Goal: Entertainment & Leisure: Consume media (video, audio)

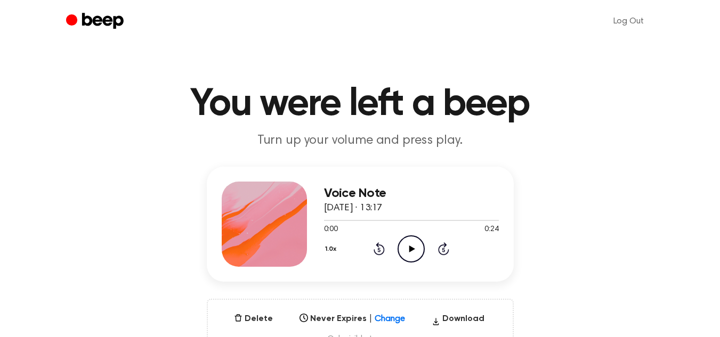
click at [409, 245] on icon "Play Audio" at bounding box center [410, 248] width 27 height 27
click at [410, 250] on icon at bounding box center [411, 249] width 5 height 7
click at [410, 250] on icon at bounding box center [412, 249] width 6 height 7
click at [328, 219] on div at bounding box center [411, 220] width 175 height 9
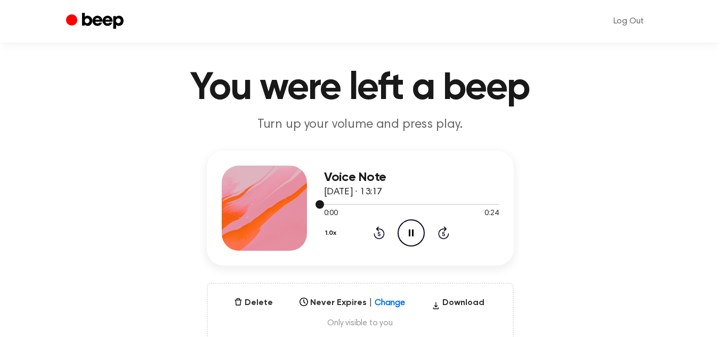
scroll to position [18, 0]
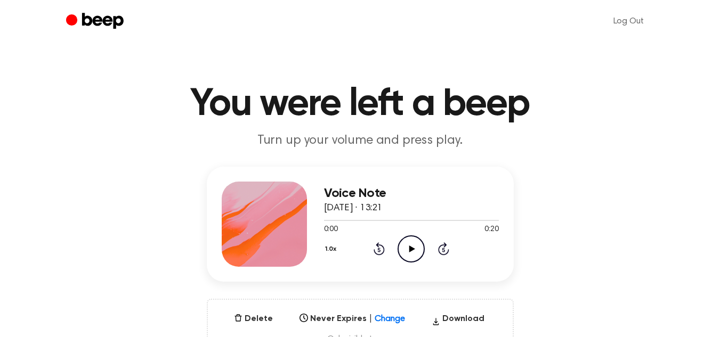
click at [406, 248] on icon "Play Audio" at bounding box center [410, 248] width 27 height 27
click at [324, 220] on div at bounding box center [411, 220] width 175 height 1
drag, startPoint x: 320, startPoint y: 219, endPoint x: 334, endPoint y: 219, distance: 13.8
click at [334, 219] on div at bounding box center [411, 220] width 175 height 9
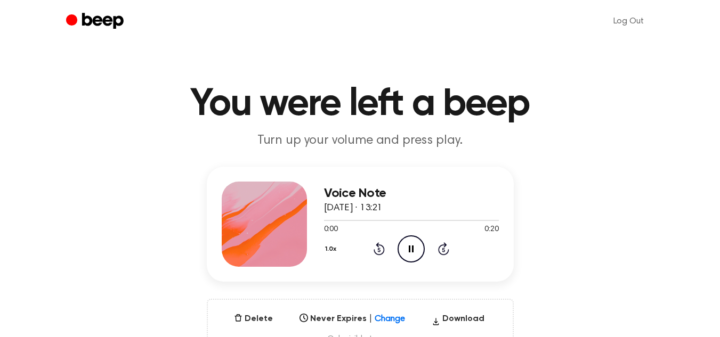
click at [409, 246] on icon at bounding box center [411, 249] width 5 height 7
click at [409, 246] on icon at bounding box center [412, 249] width 6 height 7
click at [407, 250] on icon "Play Audio" at bounding box center [410, 248] width 27 height 27
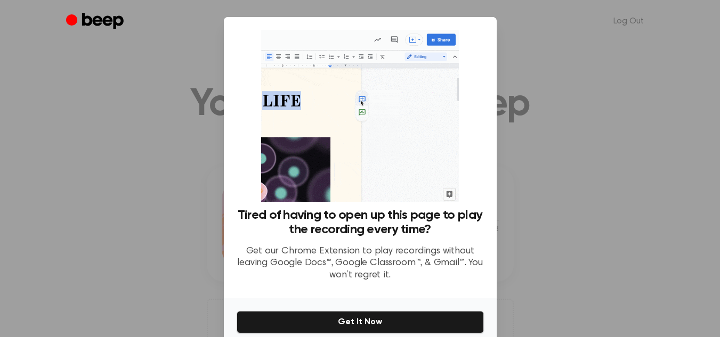
click at [189, 209] on div at bounding box center [360, 168] width 720 height 337
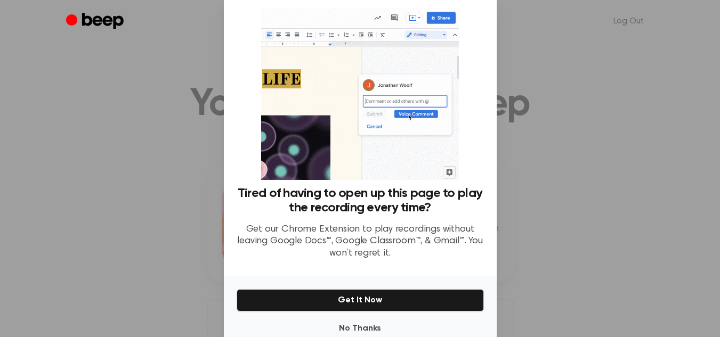
scroll to position [47, 0]
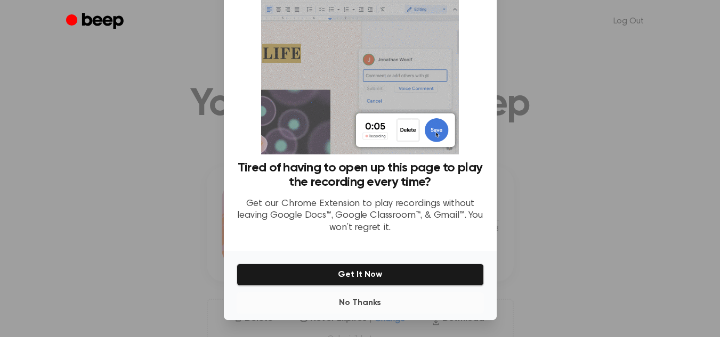
click at [348, 303] on button "No Thanks" at bounding box center [359, 302] width 247 height 21
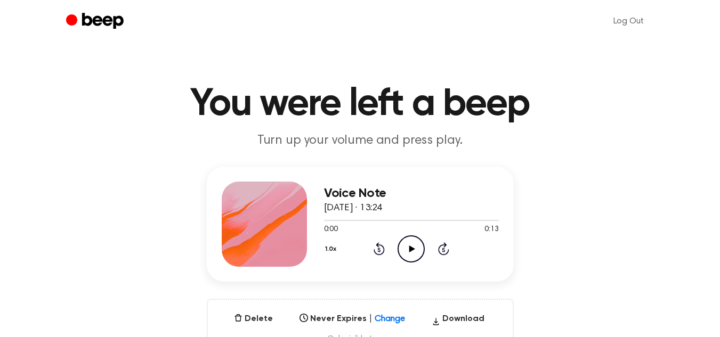
click at [413, 241] on icon "Play Audio" at bounding box center [410, 248] width 27 height 27
click at [324, 218] on div at bounding box center [411, 220] width 175 height 9
click at [329, 220] on div at bounding box center [411, 220] width 175 height 1
click at [417, 251] on icon "Pause Audio" at bounding box center [410, 248] width 27 height 27
click at [417, 251] on icon "Play Audio" at bounding box center [410, 248] width 27 height 27
